Goal: Task Accomplishment & Management: Manage account settings

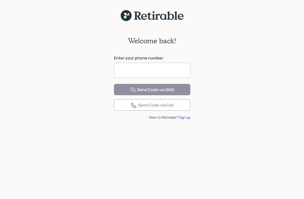
click at [119, 68] on input at bounding box center [152, 70] width 76 height 15
type input "**********"
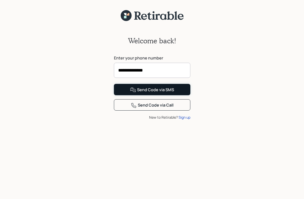
click at [151, 93] on div "Send Code via SMS" at bounding box center [152, 90] width 44 height 6
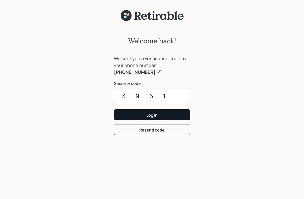
type input "3961"
click at [144, 114] on button "Log In" at bounding box center [152, 114] width 76 height 11
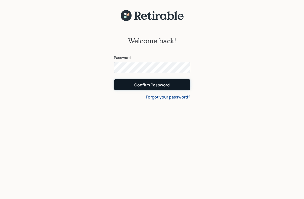
drag, startPoint x: 139, startPoint y: 83, endPoint x: 142, endPoint y: 83, distance: 3.0
click at [140, 84] on div "Confirm Password" at bounding box center [151, 85] width 35 height 6
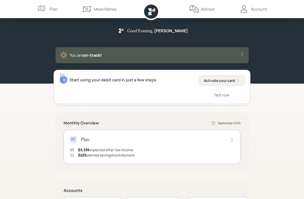
click at [211, 80] on div "Activate your card" at bounding box center [222, 80] width 36 height 5
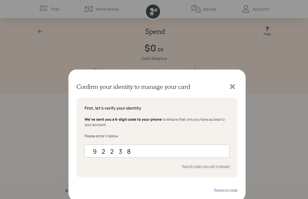
type input "922381"
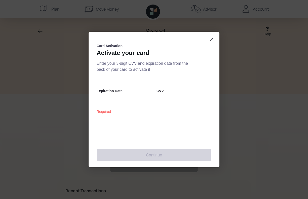
click at [96, 101] on div "Card Activation Activate your card Enter your 3-digit CVV and expiration date f…" at bounding box center [153, 99] width 131 height 135
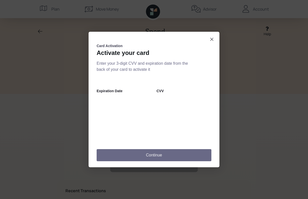
click at [128, 153] on button "Continue" at bounding box center [153, 155] width 115 height 12
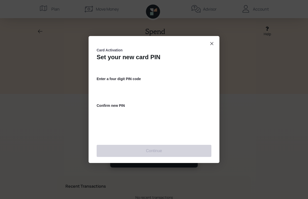
click at [45, 103] on dialog at bounding box center [154, 99] width 308 height 199
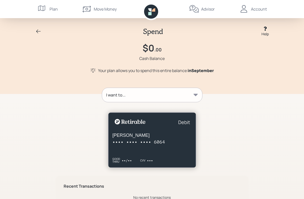
click at [165, 104] on div "I want to... Recent Transactions No recent transactions" at bounding box center [152, 147] width 193 height 120
click at [214, 117] on div at bounding box center [152, 136] width 193 height 61
click at [195, 94] on icon at bounding box center [195, 94] width 4 height 2
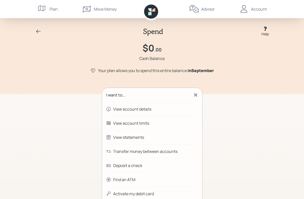
click at [141, 108] on div "View account details" at bounding box center [132, 109] width 38 height 6
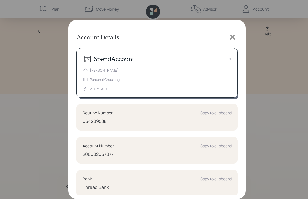
click at [231, 36] on icon at bounding box center [232, 37] width 8 height 8
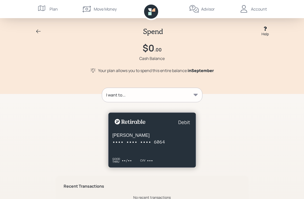
click at [193, 93] on icon at bounding box center [195, 94] width 5 height 5
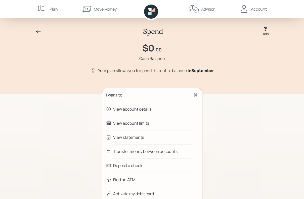
click at [165, 130] on div "View account limits" at bounding box center [152, 123] width 100 height 14
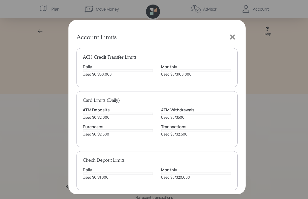
click at [230, 36] on icon at bounding box center [232, 37] width 8 height 8
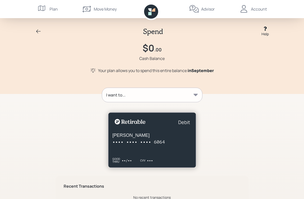
click at [195, 94] on icon at bounding box center [195, 94] width 4 height 2
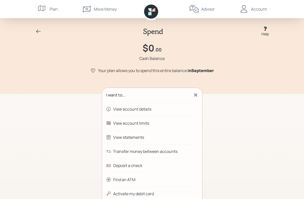
click at [115, 76] on div "Spend Help $0 .00 Cash Balance Your plan allows you to spend this entire balanc…" at bounding box center [151, 47] width 241 height 78
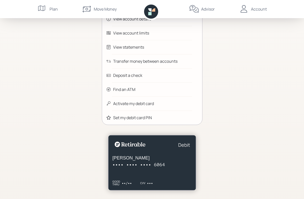
scroll to position [90, 0]
click at [125, 74] on div "Deposit a check" at bounding box center [127, 75] width 29 height 6
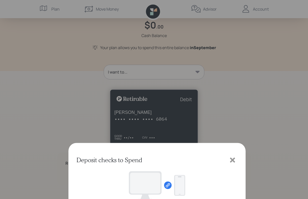
click at [231, 36] on icon at bounding box center [232, 36] width 5 height 5
